Goal: Task Accomplishment & Management: Manage account settings

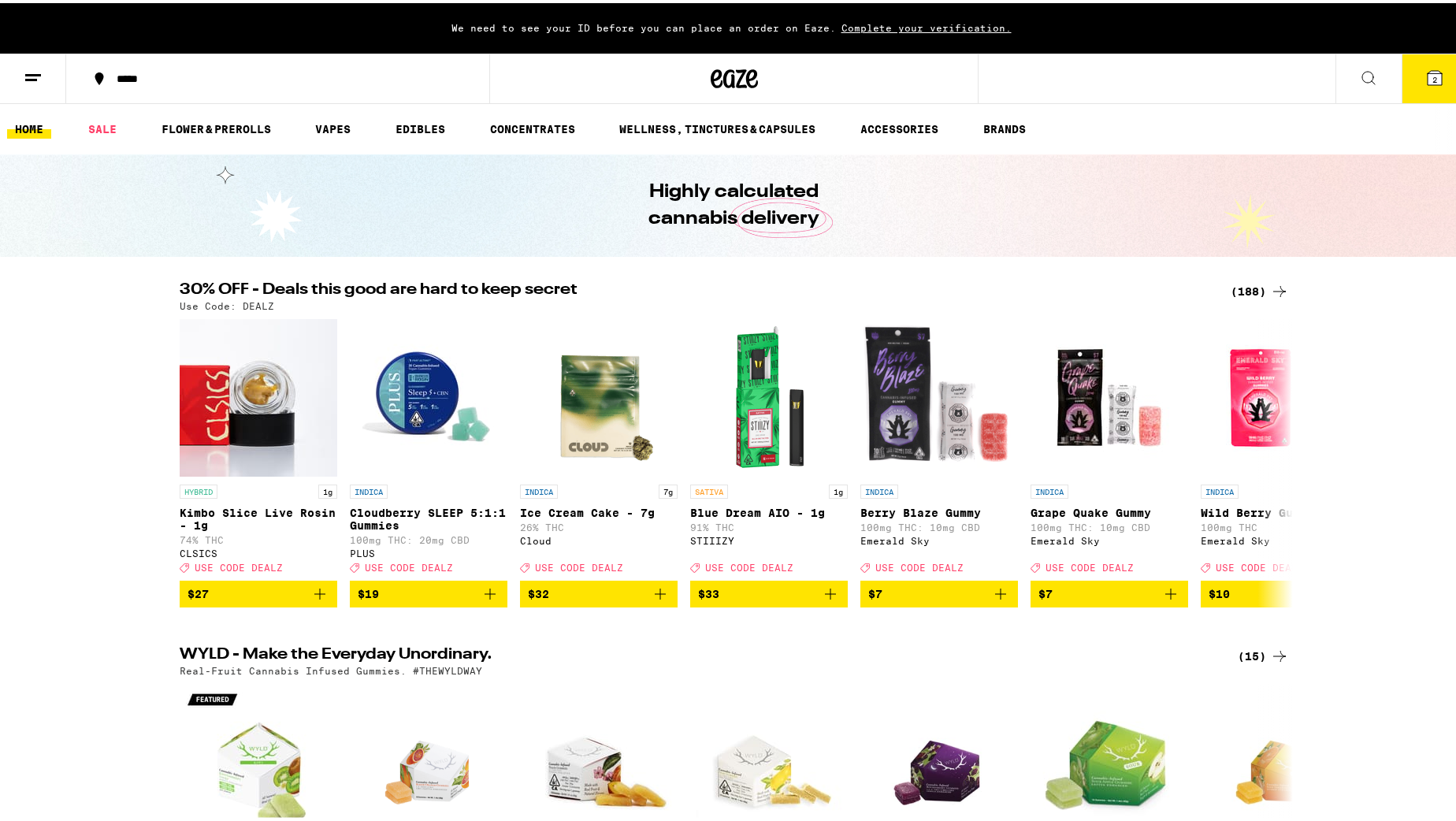
click at [42, 67] on icon at bounding box center [33, 75] width 19 height 19
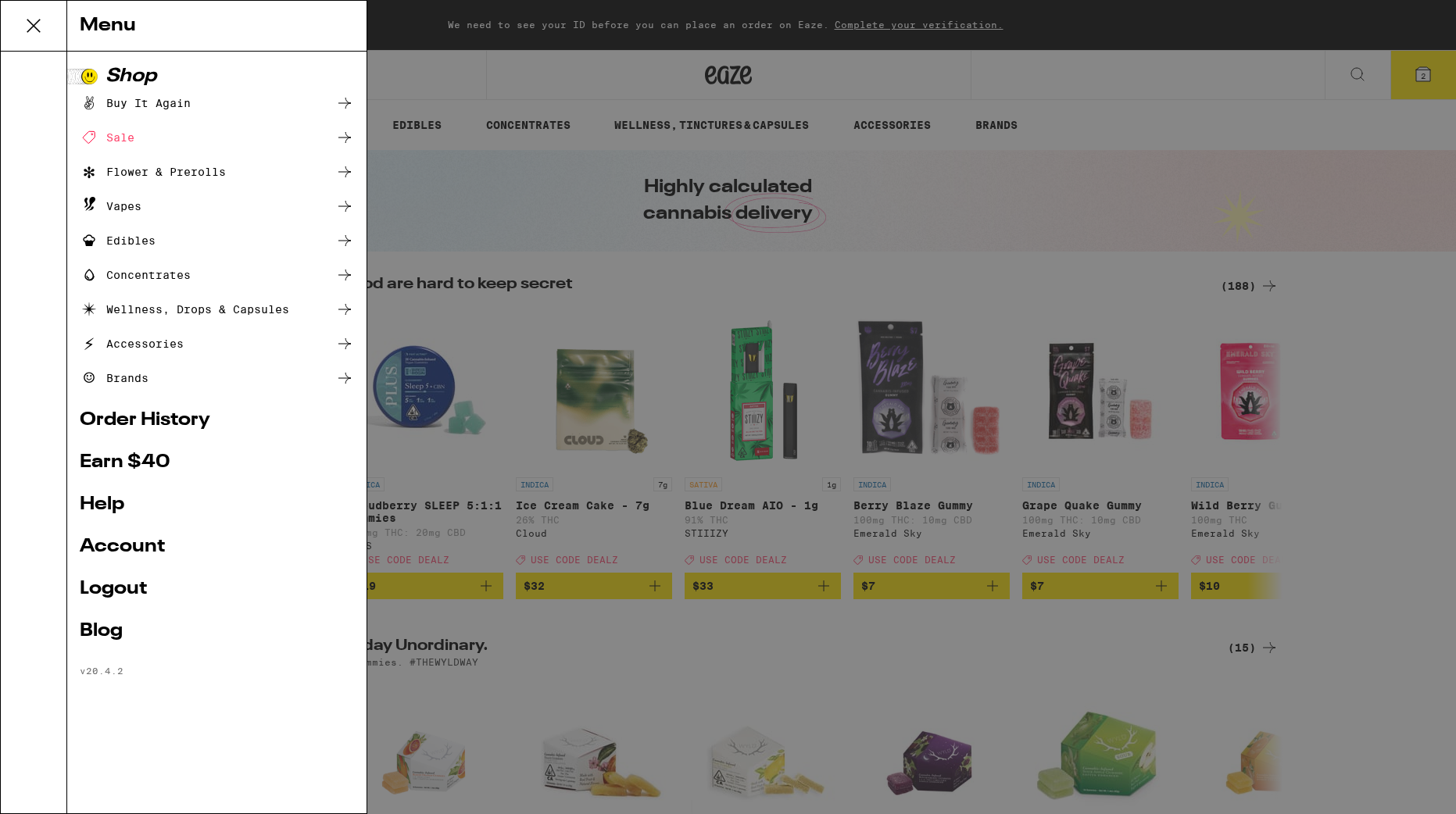
click at [121, 593] on link "Logout" at bounding box center [217, 589] width 275 height 19
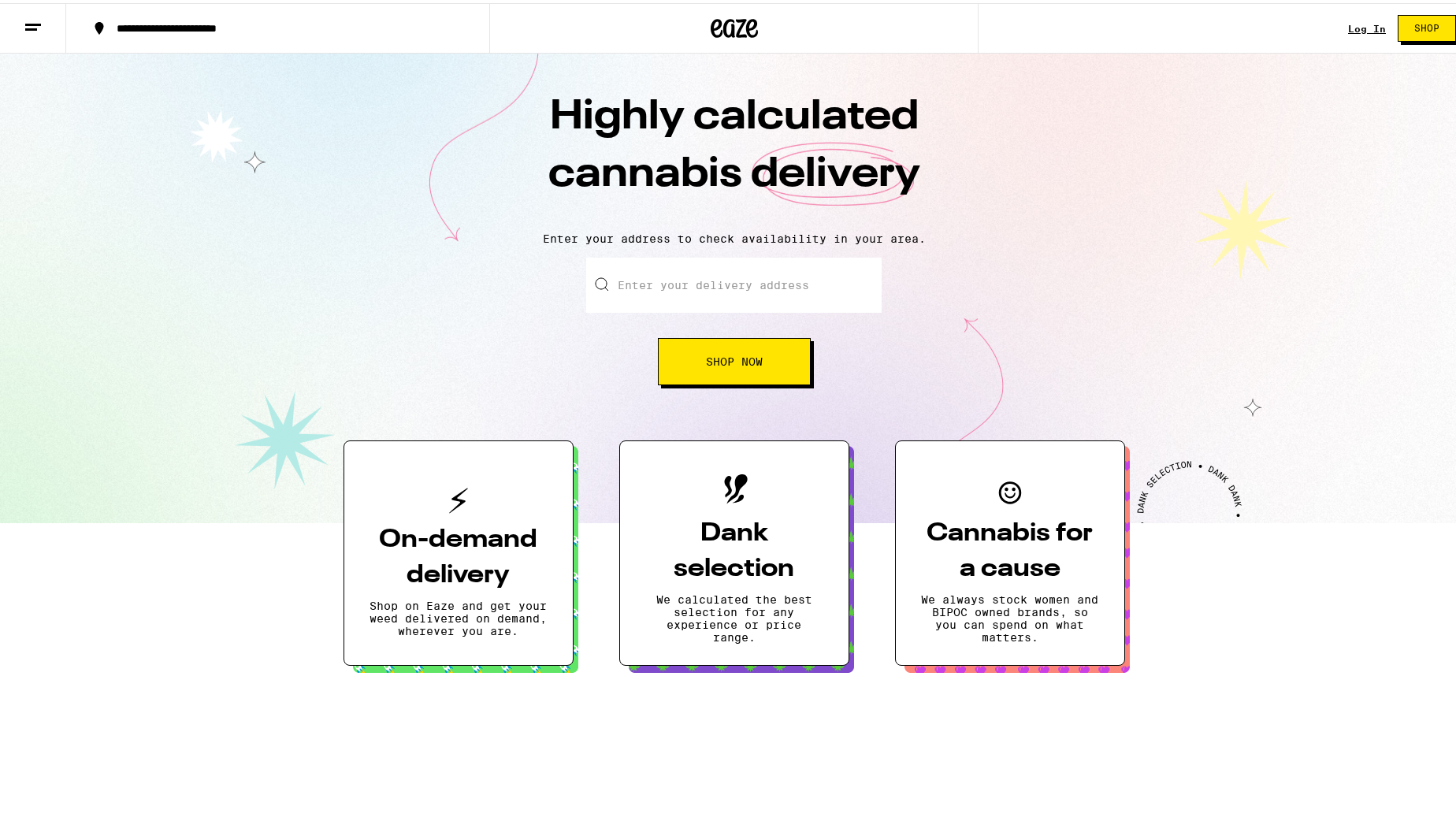
click at [35, 27] on icon at bounding box center [33, 24] width 19 height 19
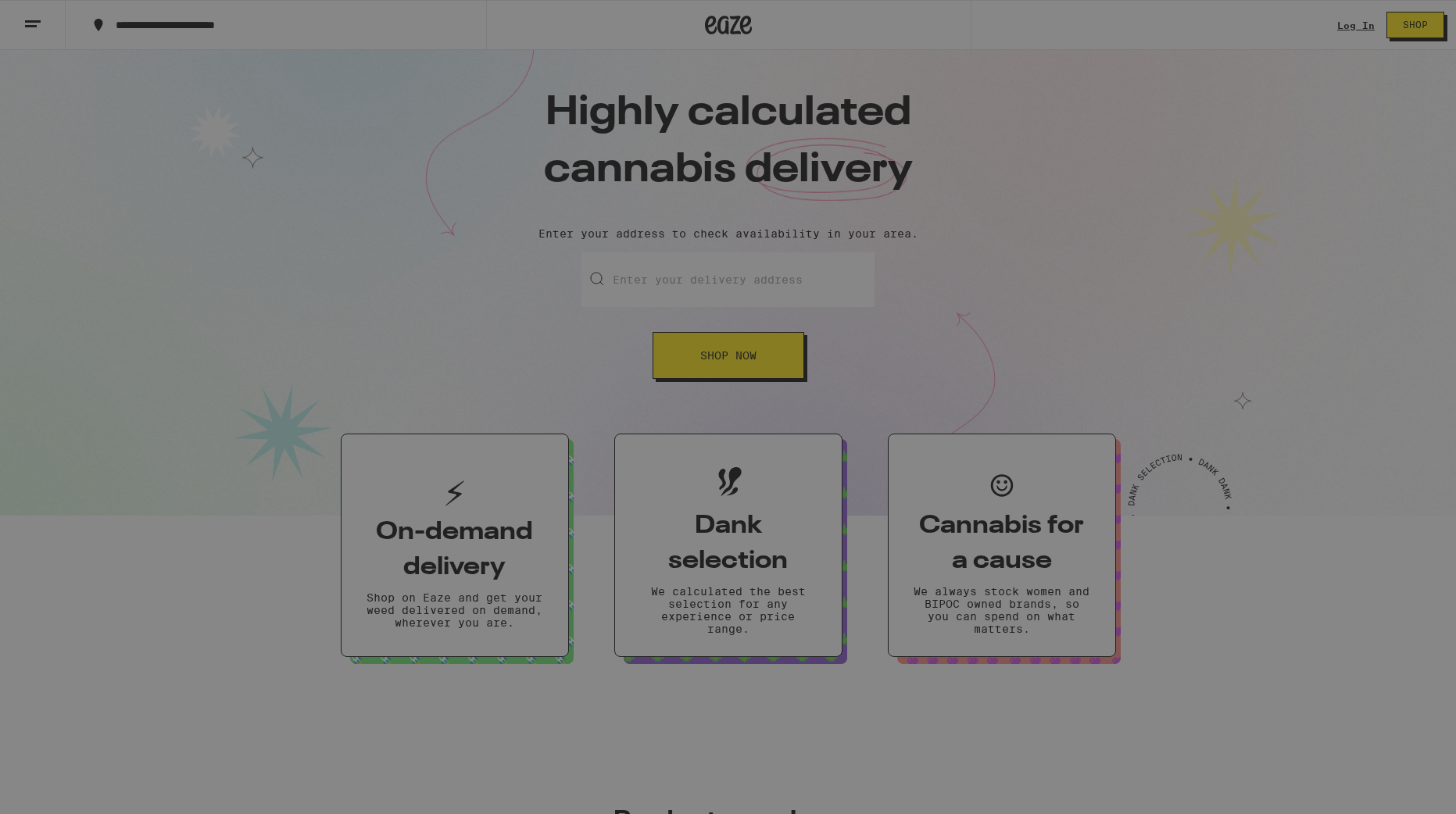
click at [167, 81] on span "Log In" at bounding box center [216, 83] width 147 height 11
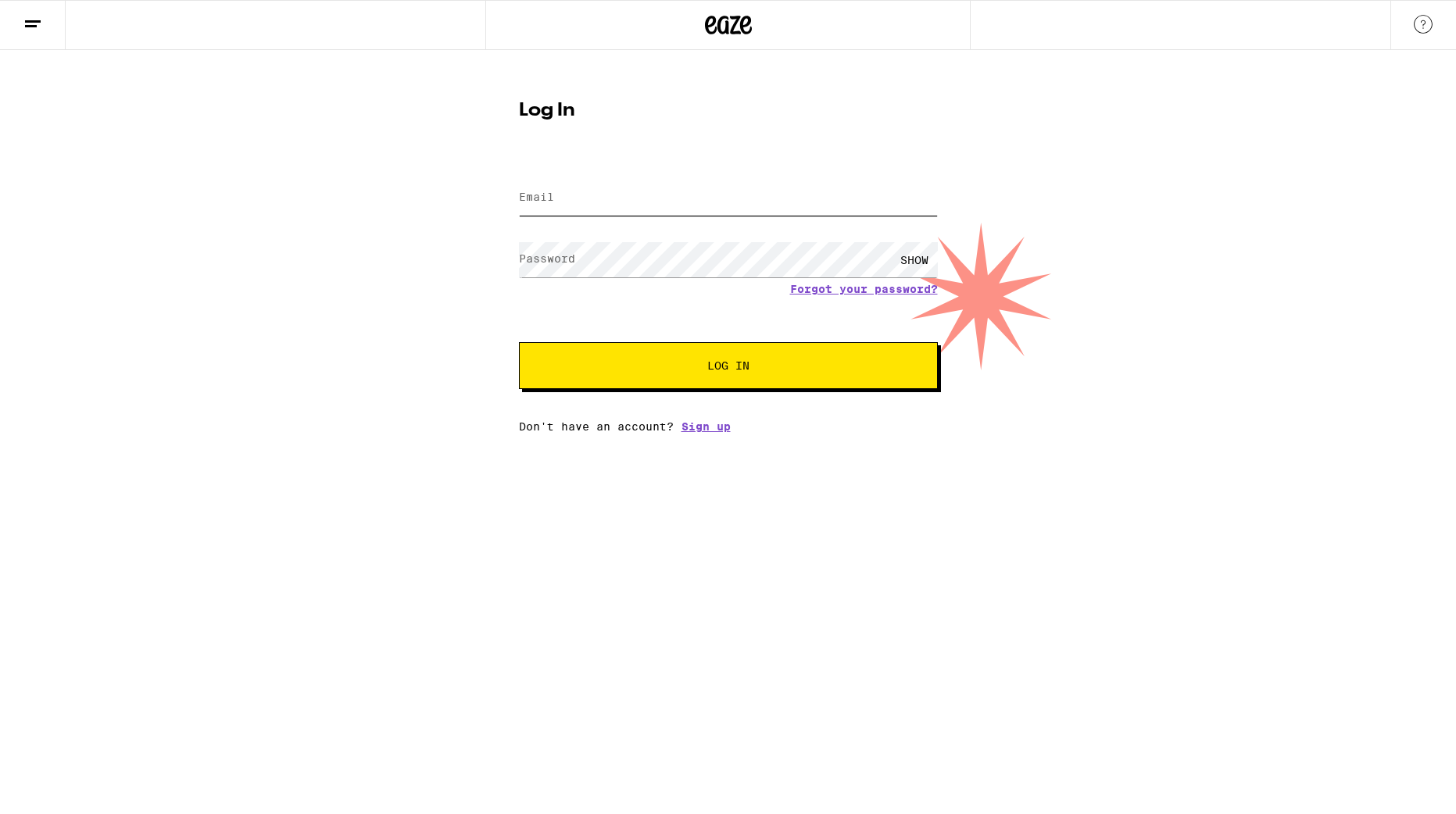
click at [662, 215] on input "Email" at bounding box center [728, 198] width 419 height 35
type input "[EMAIL_ADDRESS][DOMAIN_NAME]"
